Goal: Find specific page/section: Find specific page/section

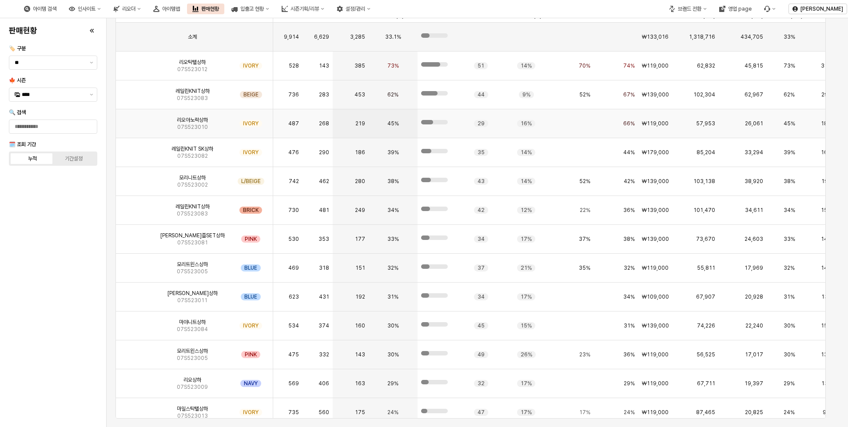
scroll to position [2486, 0]
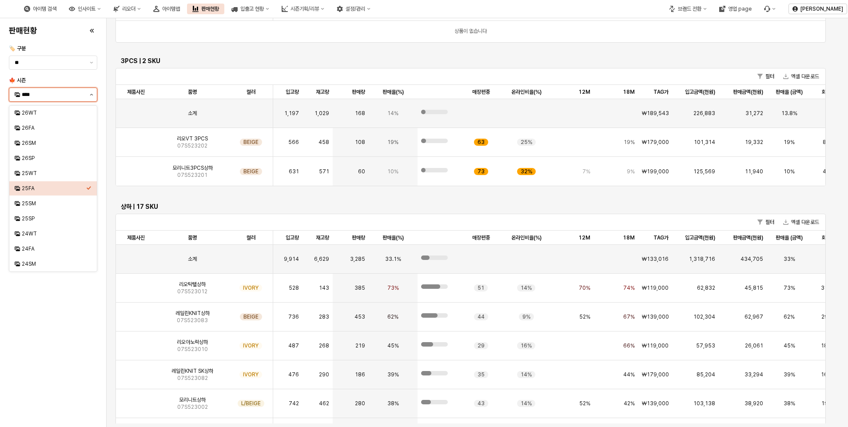
click at [92, 94] on icon "제안 사항 표시" at bounding box center [92, 95] width 4 height 2
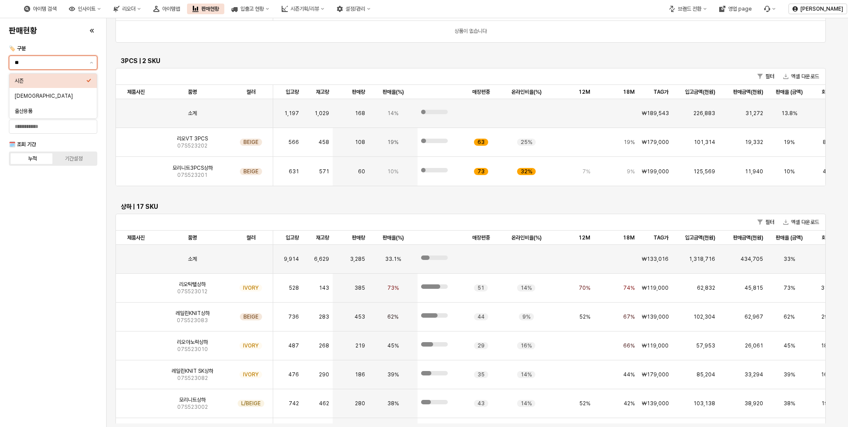
click at [83, 61] on input "**" at bounding box center [50, 62] width 70 height 9
click at [48, 97] on div "[DEMOGRAPHIC_DATA]" at bounding box center [51, 95] width 72 height 7
type input "***"
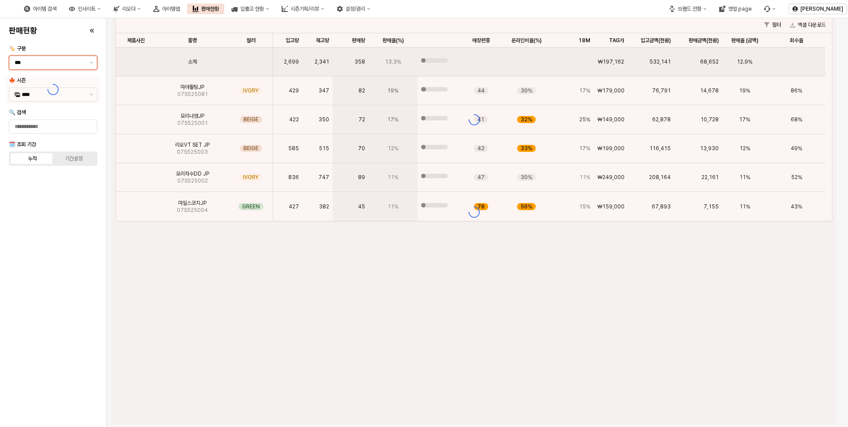
scroll to position [0, 0]
type input "****"
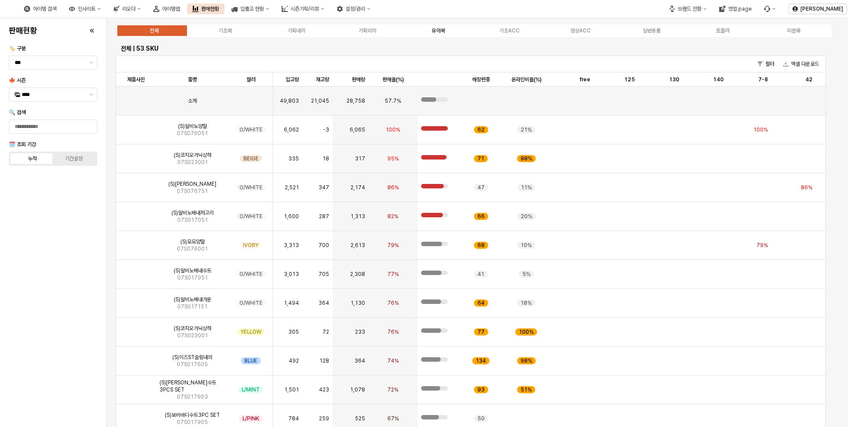
click at [438, 32] on div "유아복" at bounding box center [438, 31] width 13 height 6
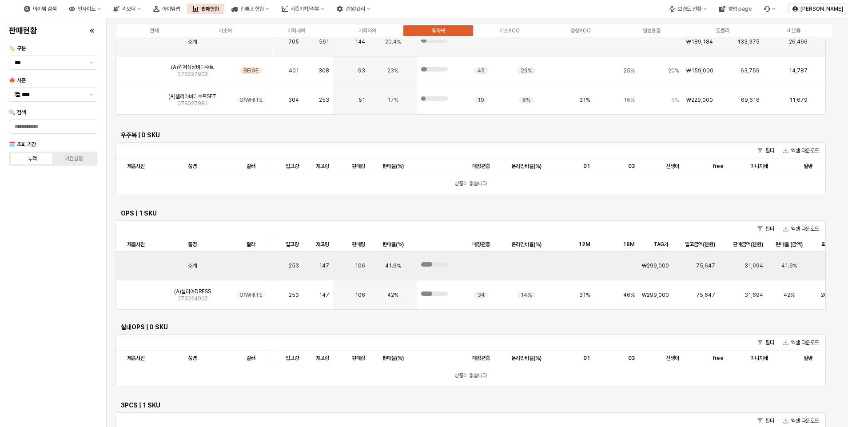
scroll to position [977, 0]
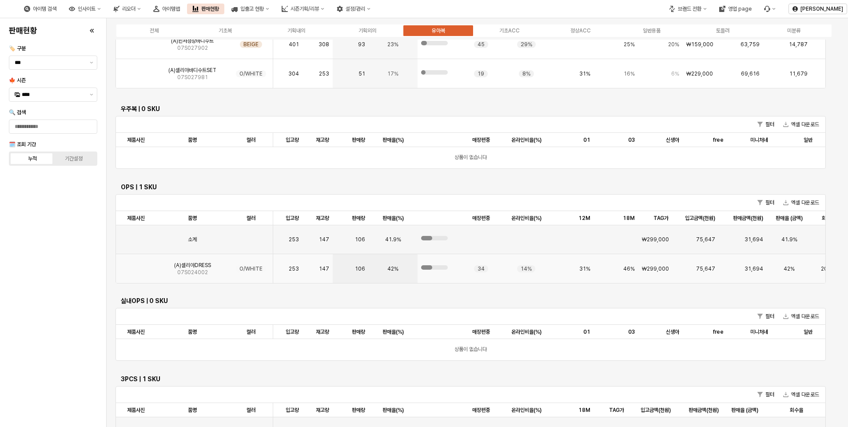
click at [136, 265] on img "App Frame" at bounding box center [136, 265] width 0 height 0
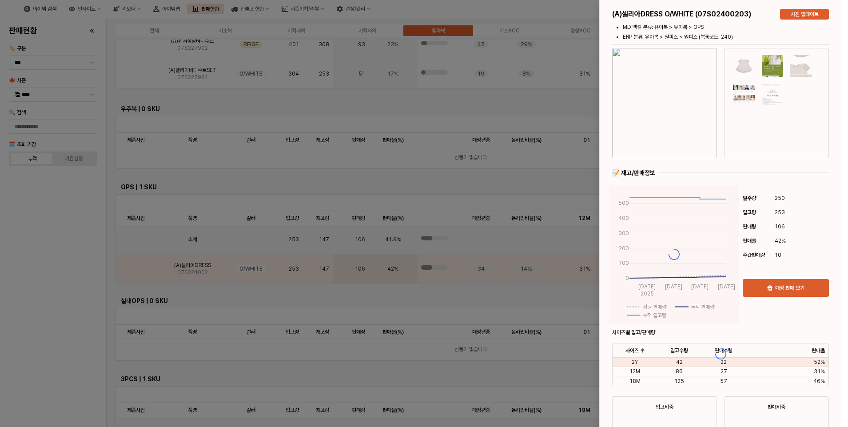
click at [650, 165] on div at bounding box center [721, 353] width 242 height 707
click at [674, 92] on div at bounding box center [721, 353] width 242 height 707
click at [667, 115] on div at bounding box center [721, 353] width 242 height 707
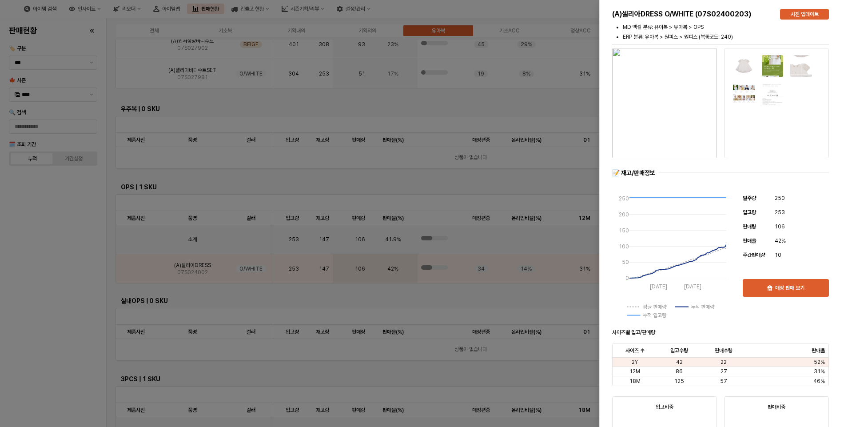
click at [677, 106] on img "button" at bounding box center [664, 103] width 105 height 110
click at [27, 182] on div at bounding box center [424, 213] width 848 height 427
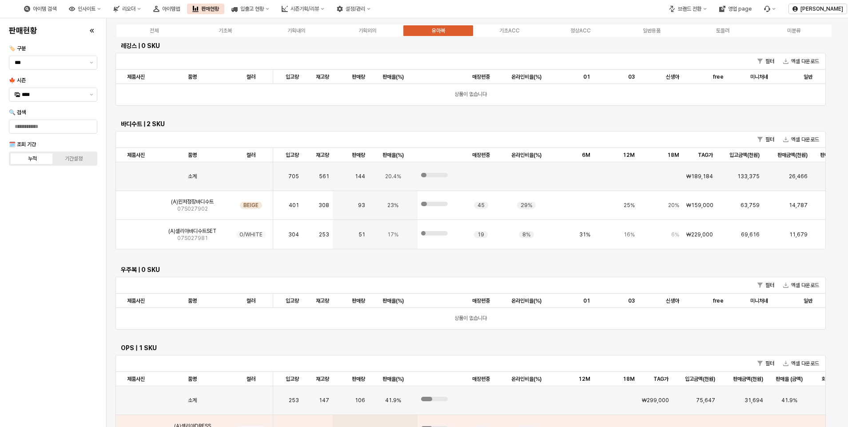
scroll to position [807, 0]
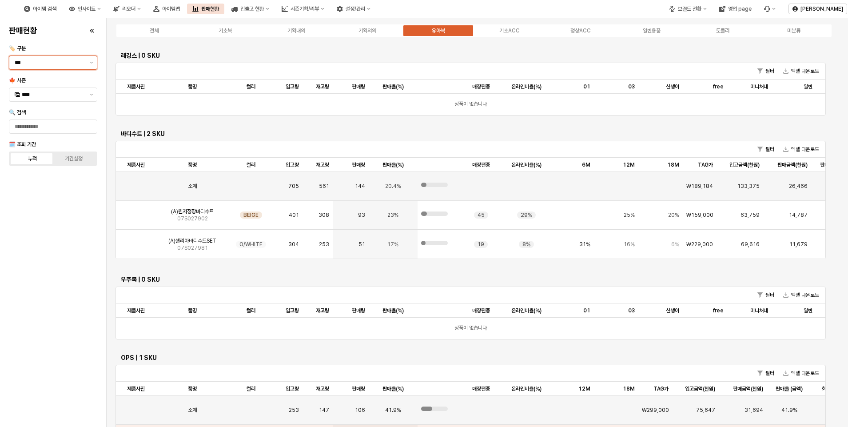
click at [56, 63] on input "***" at bounding box center [50, 62] width 70 height 9
click at [40, 83] on div "시즌" at bounding box center [51, 80] width 72 height 7
type input "**"
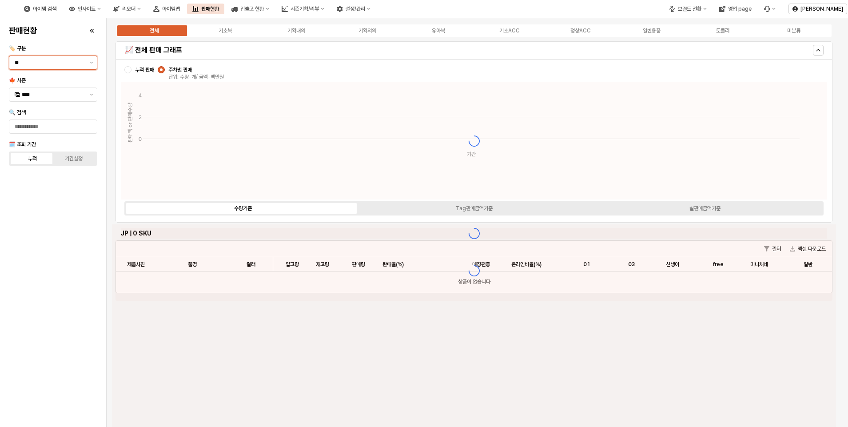
scroll to position [0, 0]
drag, startPoint x: 47, startPoint y: 247, endPoint x: 418, endPoint y: 34, distance: 427.5
click at [49, 245] on div "판매현황 🏷️ 구분 ** 🍁 시즌 **** 🔍 검색 🗓️ 조회 기간 누적 기간설정" at bounding box center [53, 223] width 96 height 402
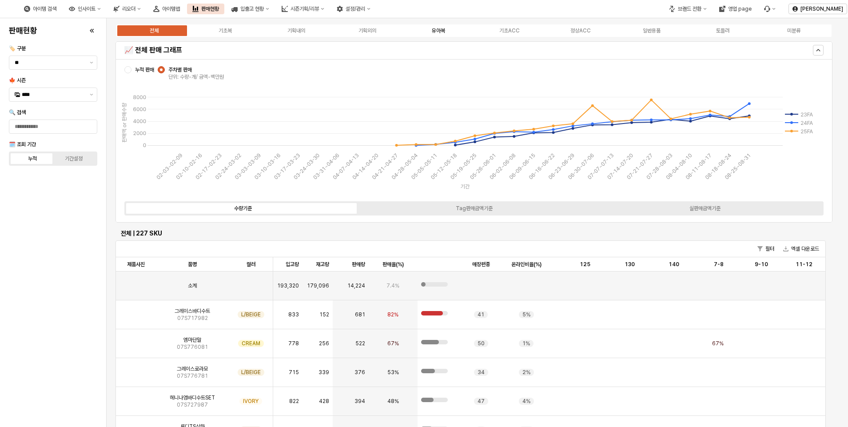
click at [446, 28] on label "유아복" at bounding box center [438, 31] width 71 height 8
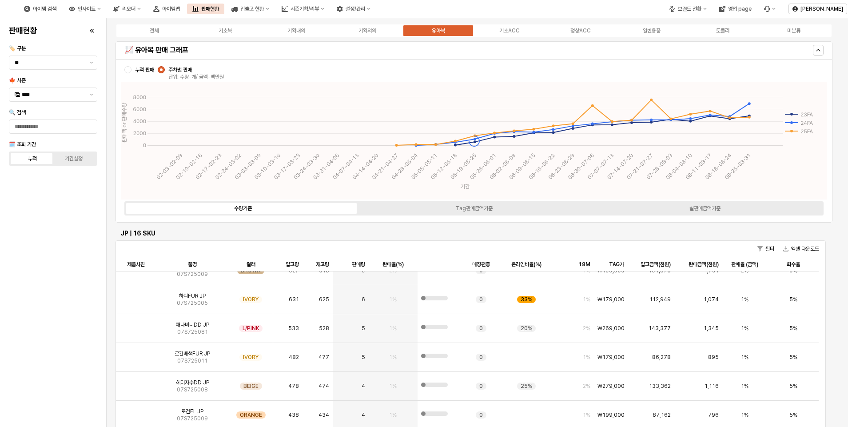
scroll to position [96, 0]
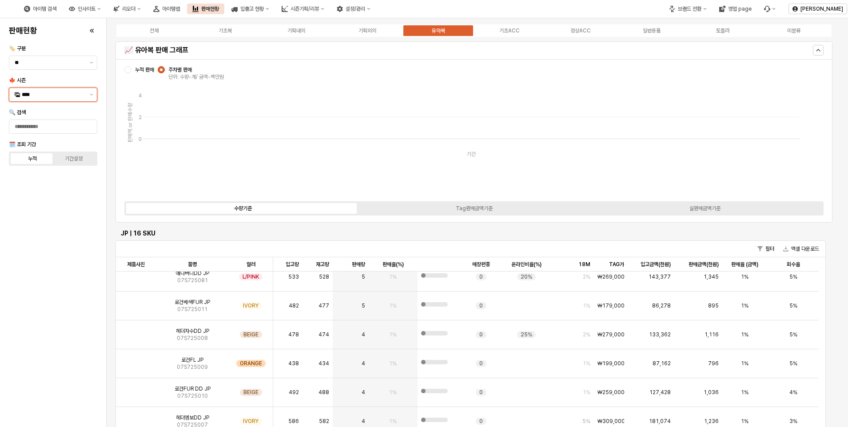
click at [57, 93] on input "****" at bounding box center [53, 94] width 63 height 9
click at [34, 186] on div "25FA" at bounding box center [54, 188] width 64 height 7
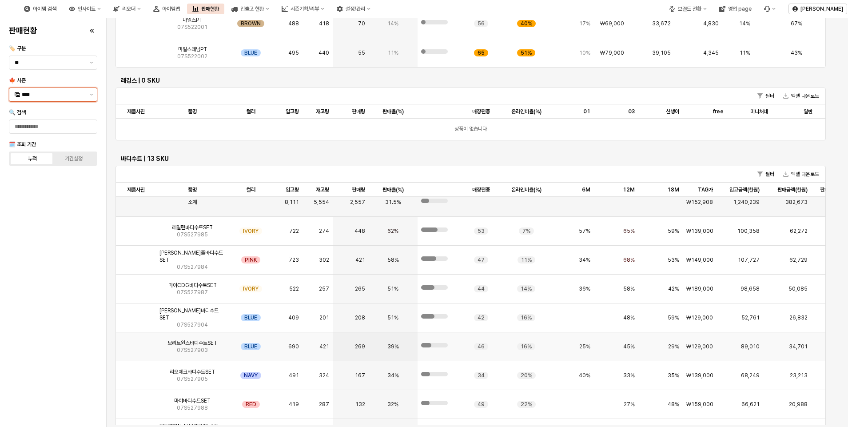
scroll to position [0, 0]
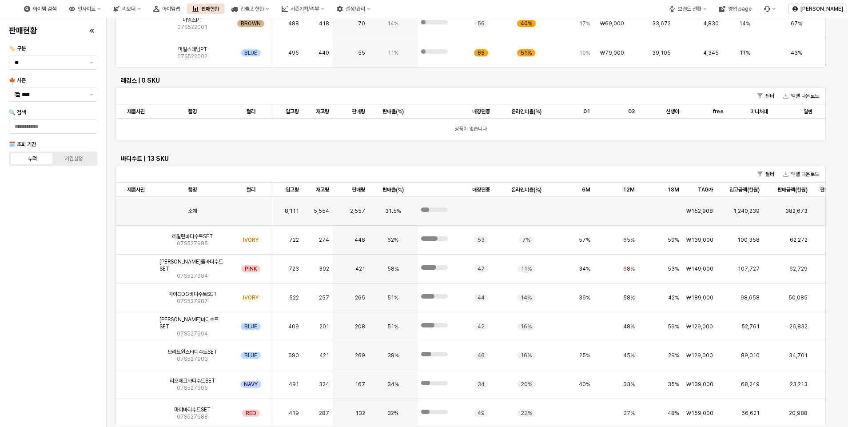
click at [103, 245] on body "Skip to main content 아이템 검색 인사이트 리오더 아이템맵 판매현황 입출고 현황 시즌기획/리뷰 설정/관리 브랜드 전환 영업 p…" at bounding box center [424, 213] width 848 height 427
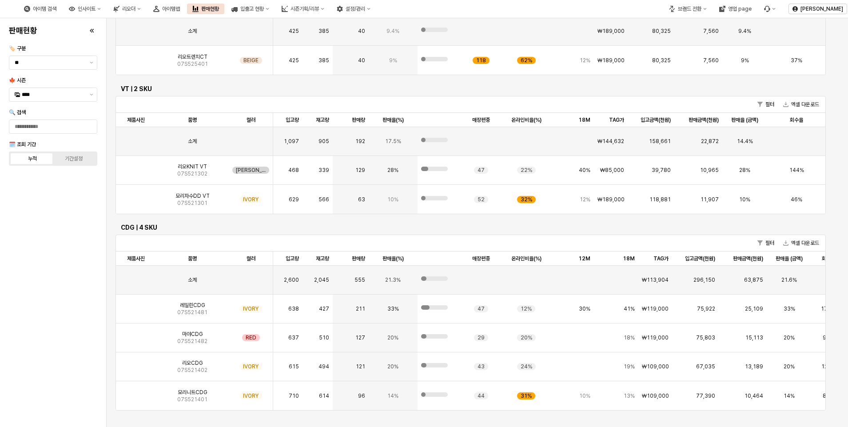
scroll to position [400, 0]
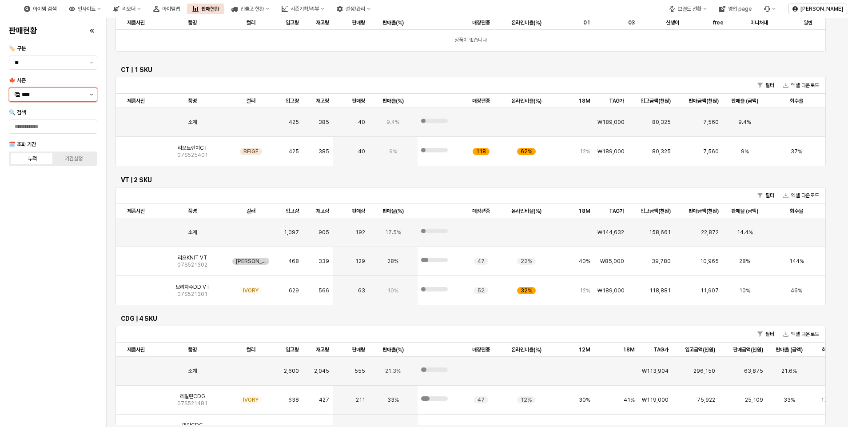
click at [91, 94] on icon "제안 사항 표시" at bounding box center [92, 95] width 4 height 2
click at [32, 173] on div "25WT" at bounding box center [54, 173] width 64 height 7
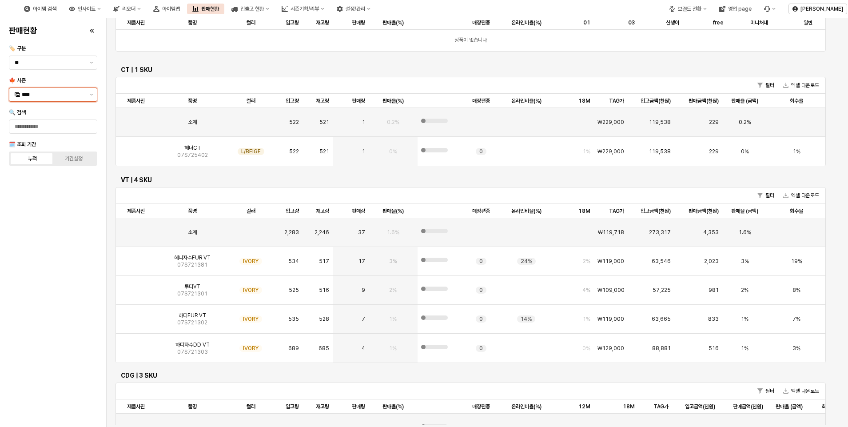
click at [58, 93] on input "****" at bounding box center [53, 94] width 63 height 9
click at [32, 236] on div "24WT" at bounding box center [54, 233] width 64 height 7
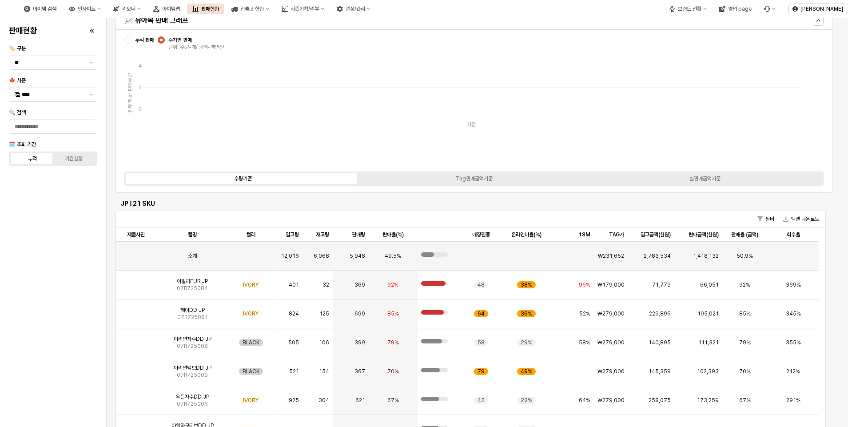
scroll to position [0, 0]
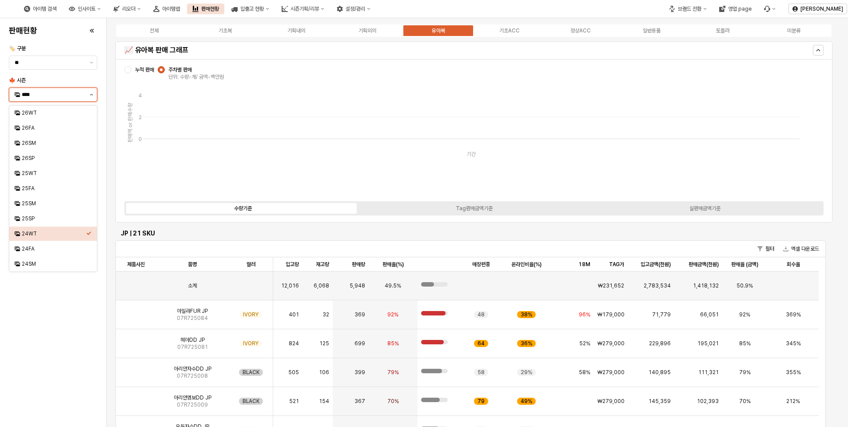
click at [95, 95] on button "제안 사항 표시" at bounding box center [91, 94] width 11 height 13
click at [45, 219] on div "25SP" at bounding box center [54, 218] width 64 height 7
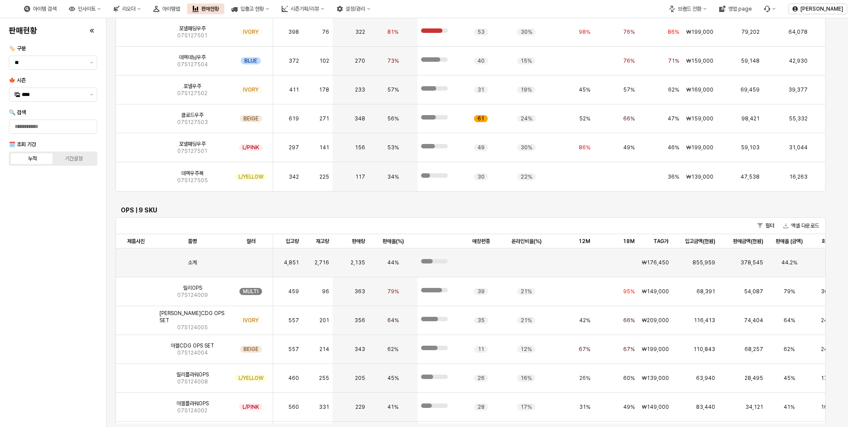
scroll to position [1934, 0]
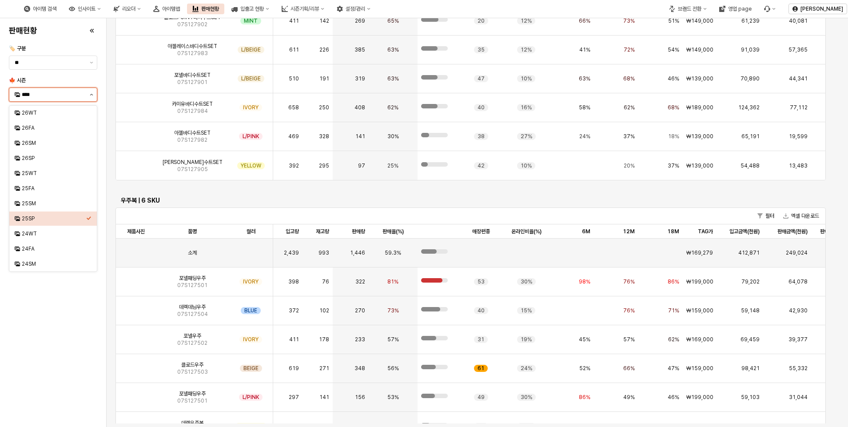
click at [92, 96] on button "제안 사항 표시" at bounding box center [91, 94] width 11 height 13
click at [33, 203] on div "25SM" at bounding box center [54, 203] width 64 height 7
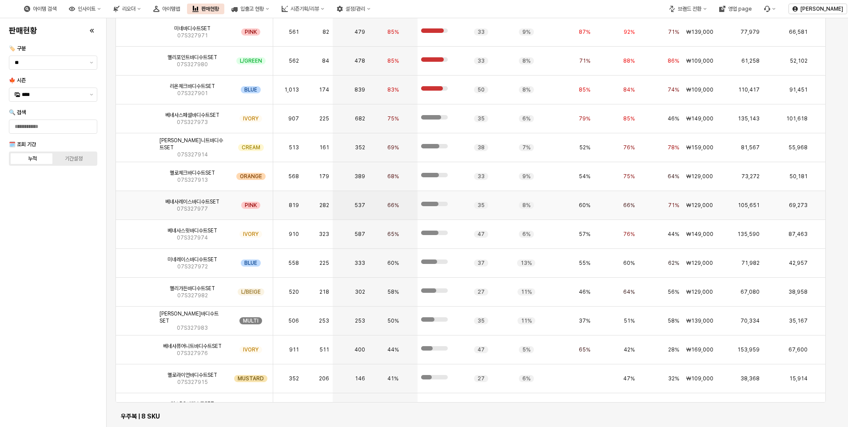
scroll to position [420, 0]
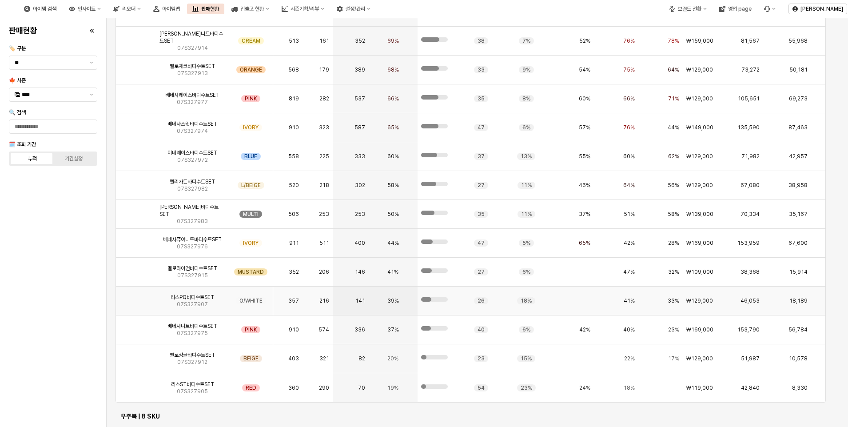
click at [191, 301] on span "07S327907" at bounding box center [192, 304] width 31 height 7
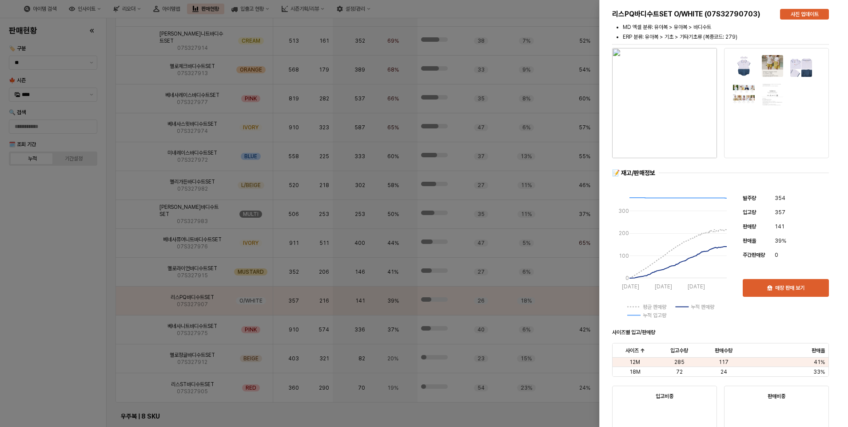
click at [14, 324] on div at bounding box center [424, 213] width 848 height 427
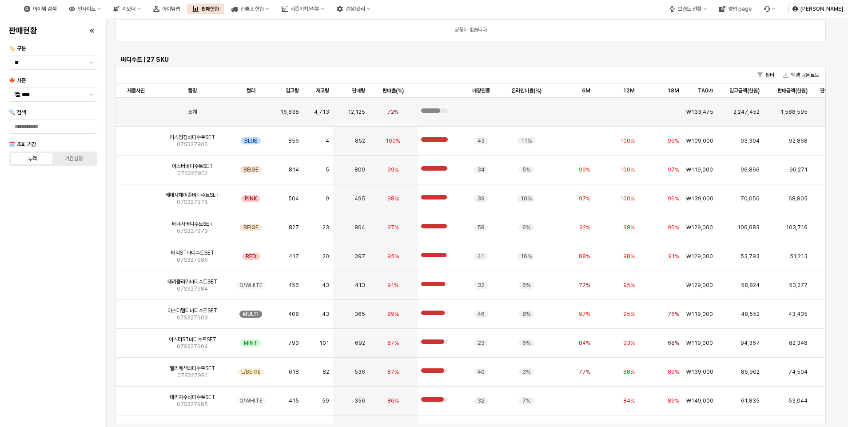
scroll to position [1864, 0]
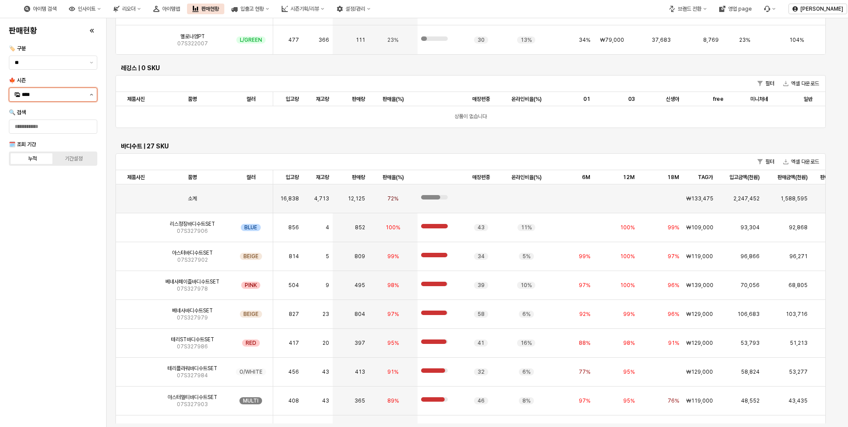
click at [90, 96] on button "제안 사항 표시" at bounding box center [91, 94] width 11 height 13
click at [49, 191] on div "25FA" at bounding box center [54, 188] width 64 height 7
type input "****"
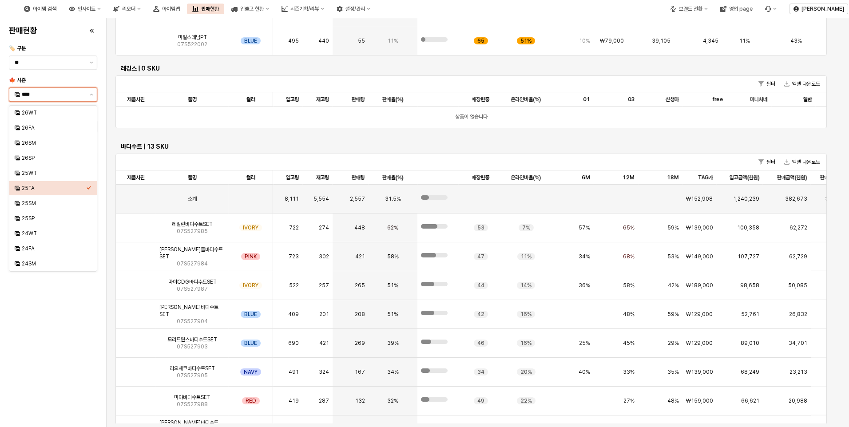
scroll to position [223, 0]
